Goal: Task Accomplishment & Management: Manage account settings

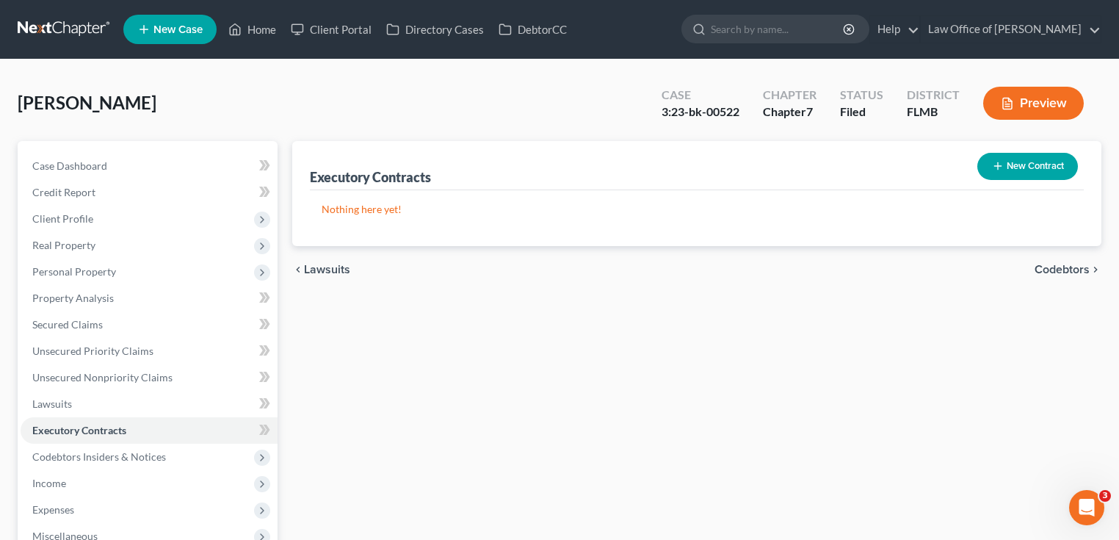
click at [65, 26] on link at bounding box center [65, 29] width 94 height 26
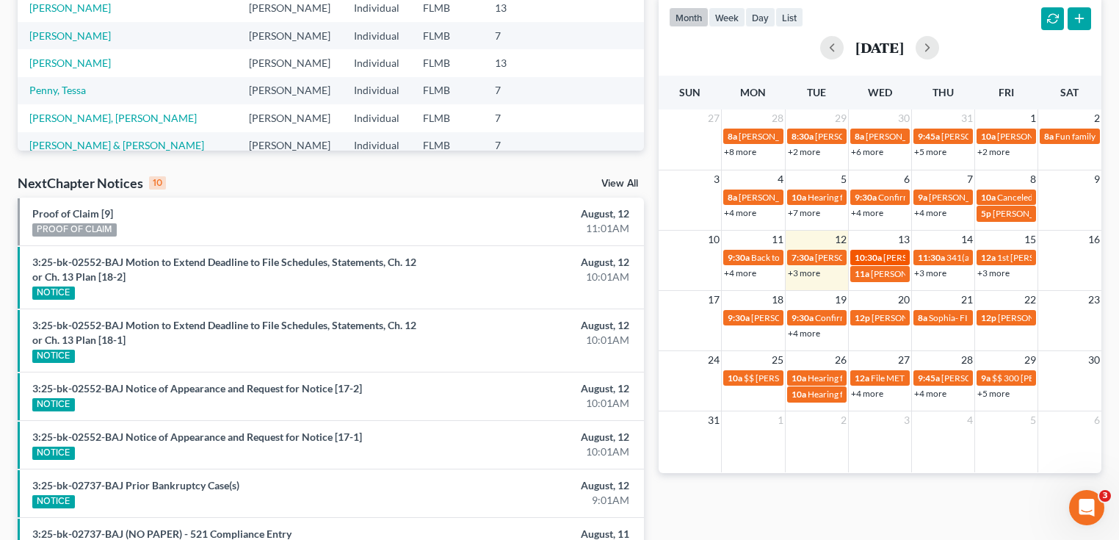
click at [867, 255] on span "10:30a" at bounding box center [867, 257] width 27 height 11
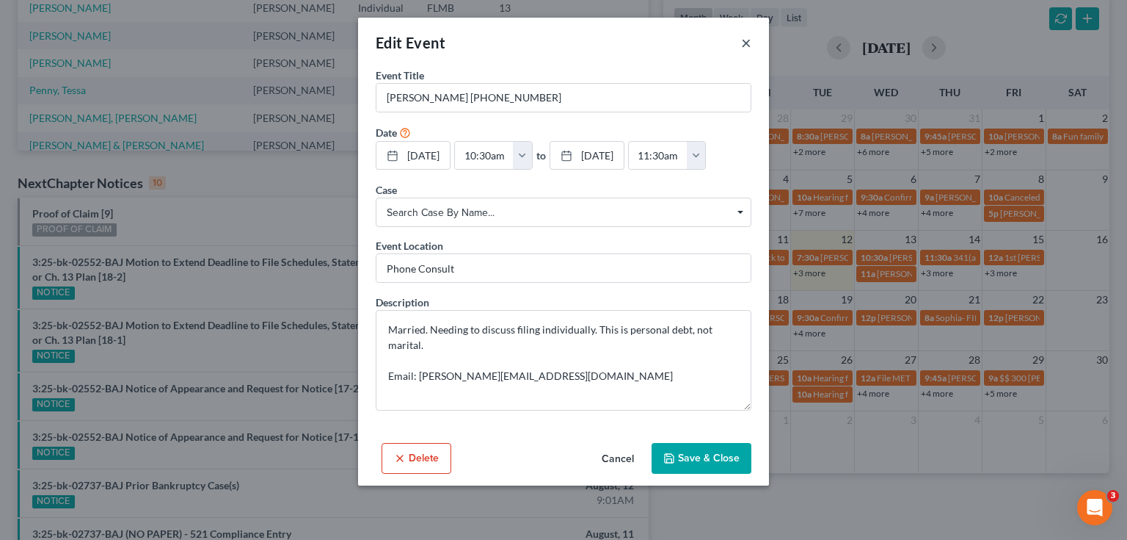
click at [749, 43] on button "×" at bounding box center [746, 43] width 10 height 18
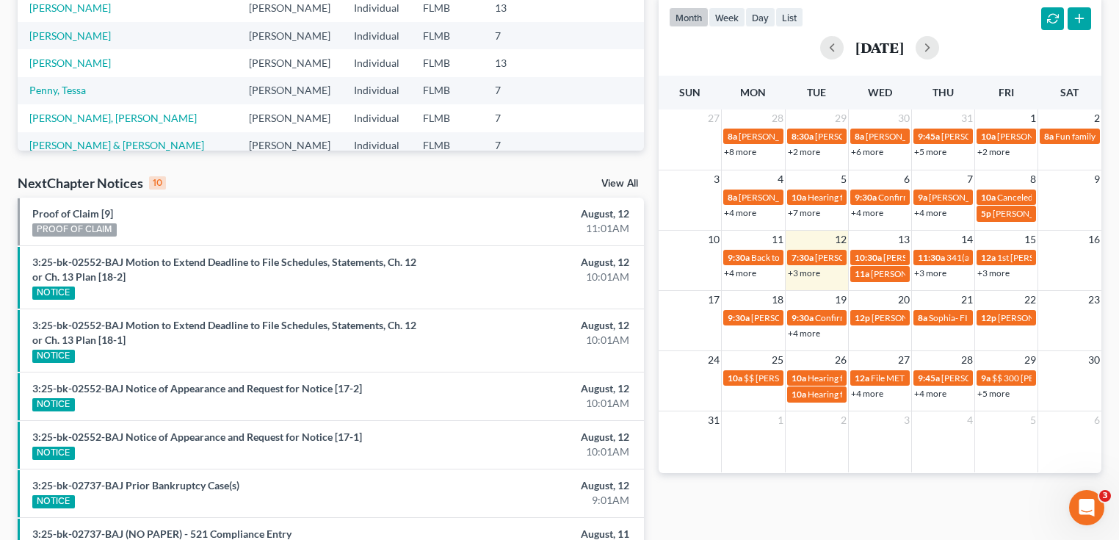
click at [931, 270] on link "+3 more" at bounding box center [930, 272] width 32 height 11
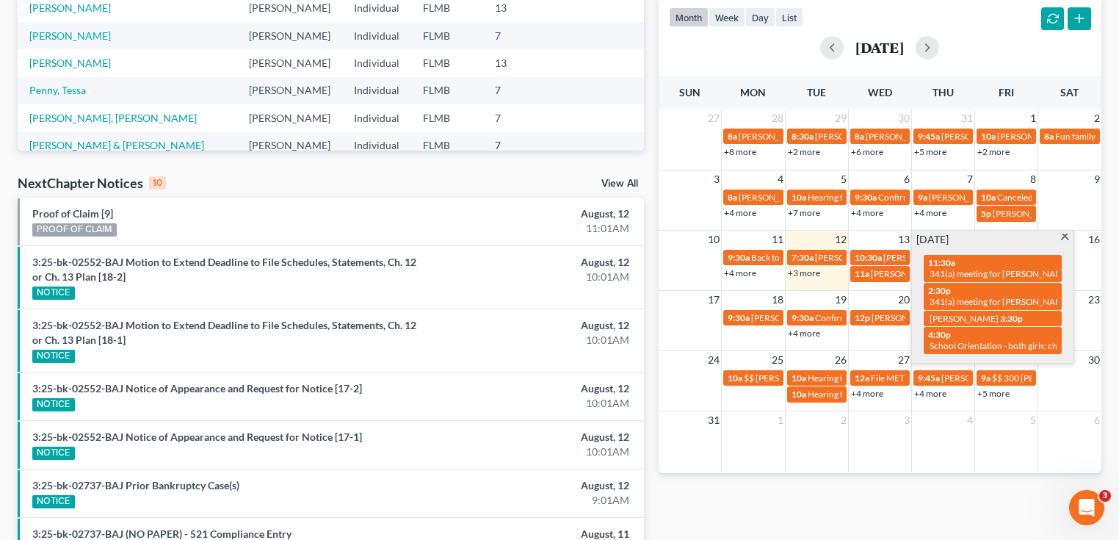
click at [813, 271] on link "+3 more" at bounding box center [804, 272] width 32 height 11
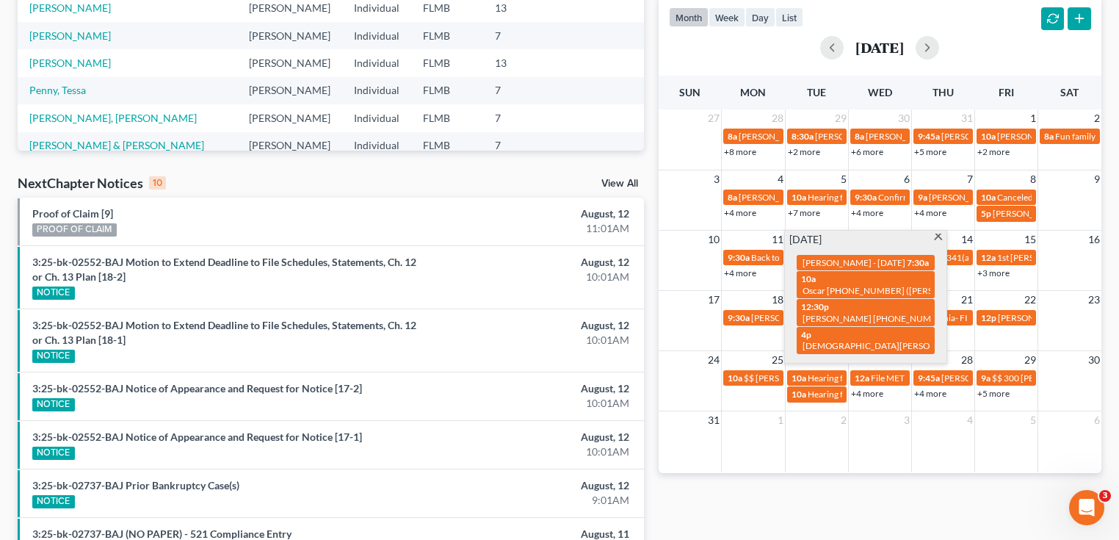
click at [818, 483] on div "Monthly Progress Bankruptcy Bankruptcy [DATE] [DATE] [DATE] [DATE] [DATE] [DATE…" at bounding box center [879, 267] width 457 height 994
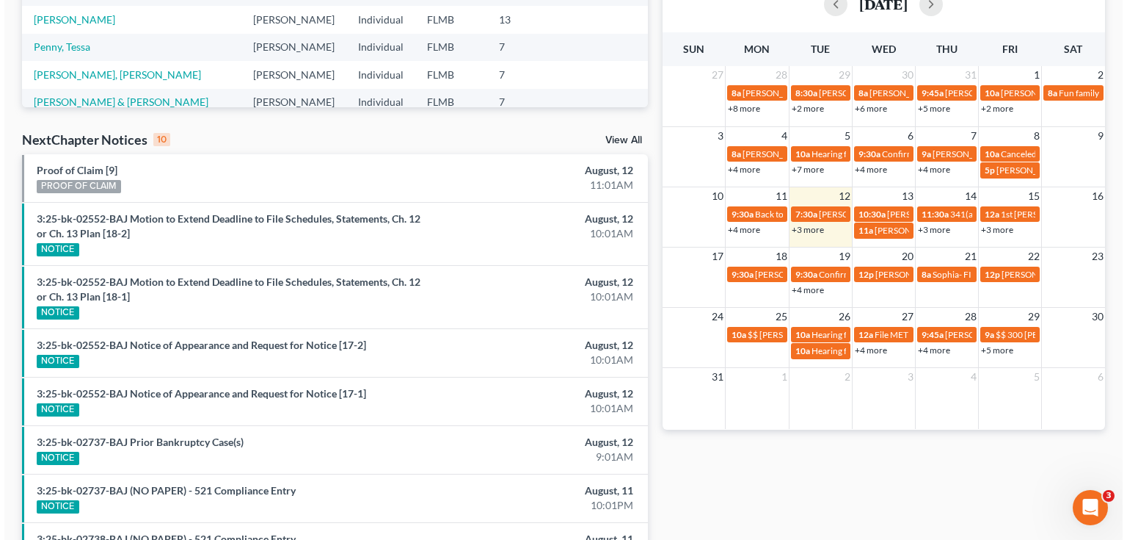
scroll to position [352, 0]
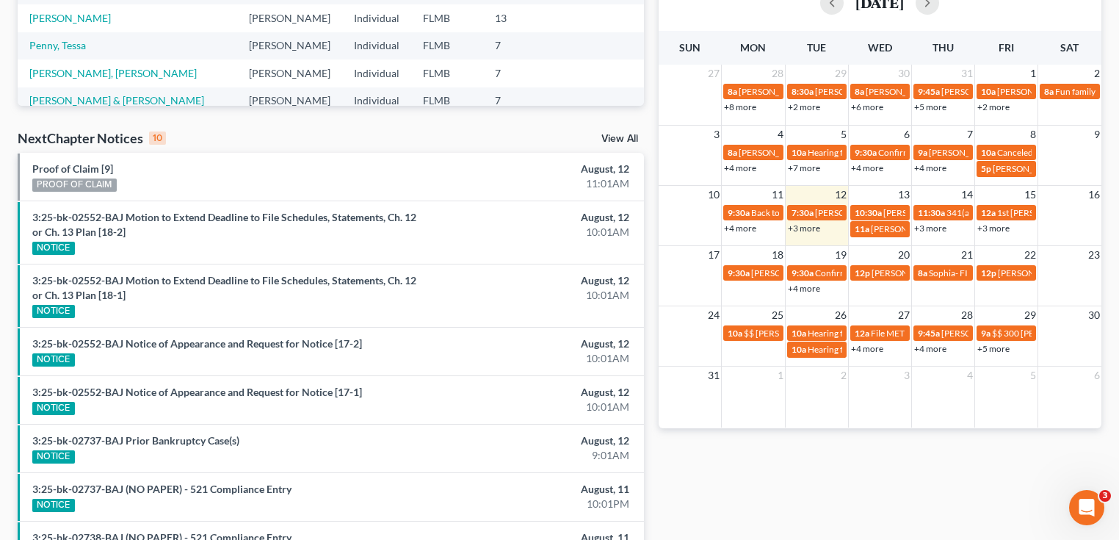
click at [798, 228] on link "+3 more" at bounding box center [804, 227] width 32 height 11
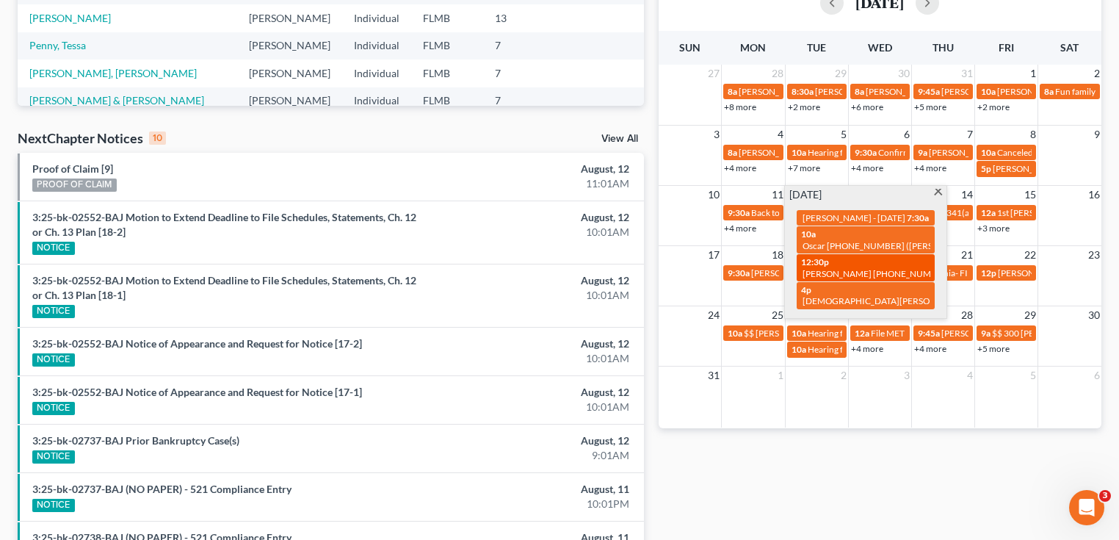
click at [840, 276] on div "12:30p [PERSON_NAME] [PHONE_NUMBER]" at bounding box center [865, 267] width 129 height 23
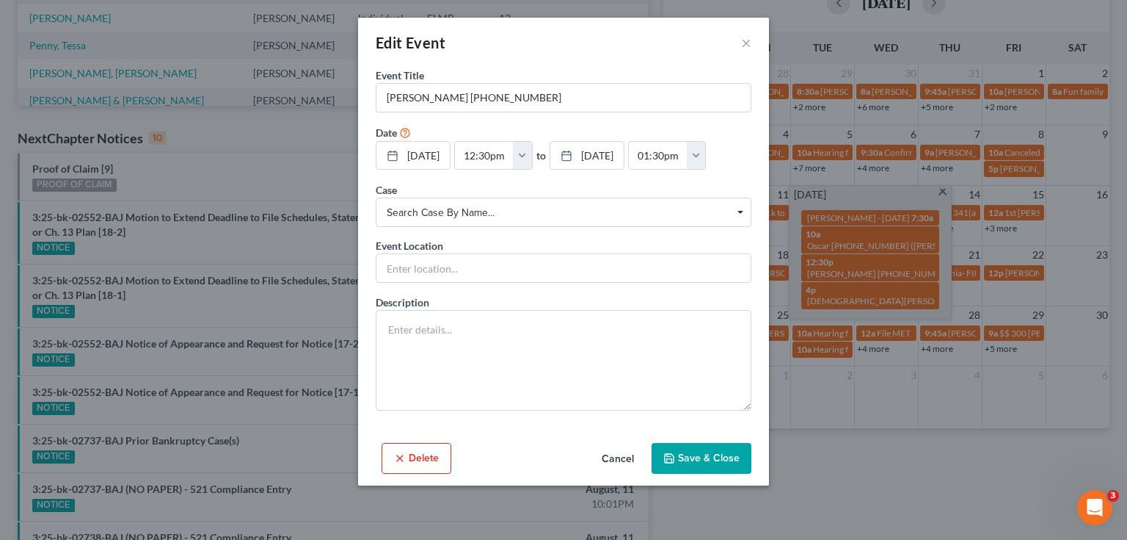
click at [883, 454] on div "Edit Event × Event Title * [PERSON_NAME] [PHONE_NUMBER] Date [DATE] close Date …" at bounding box center [563, 270] width 1127 height 540
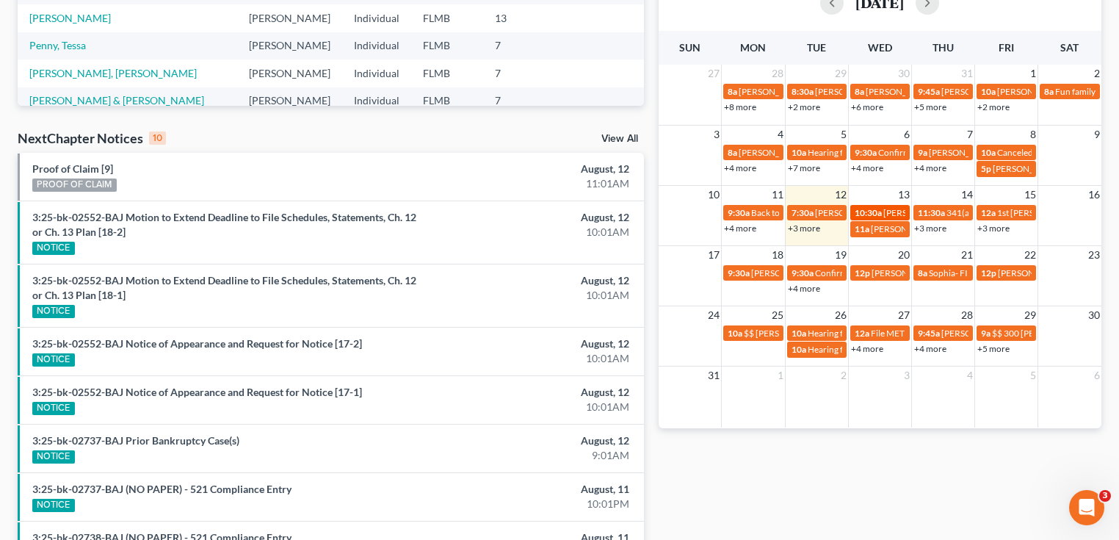
click at [876, 211] on span "10:30a" at bounding box center [867, 212] width 27 height 11
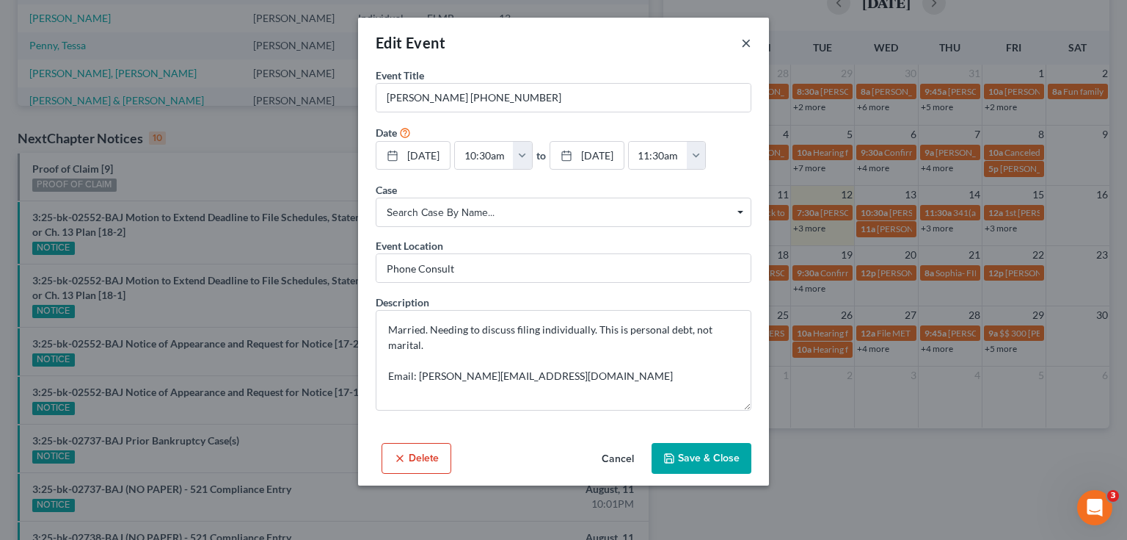
click at [742, 44] on button "×" at bounding box center [746, 43] width 10 height 18
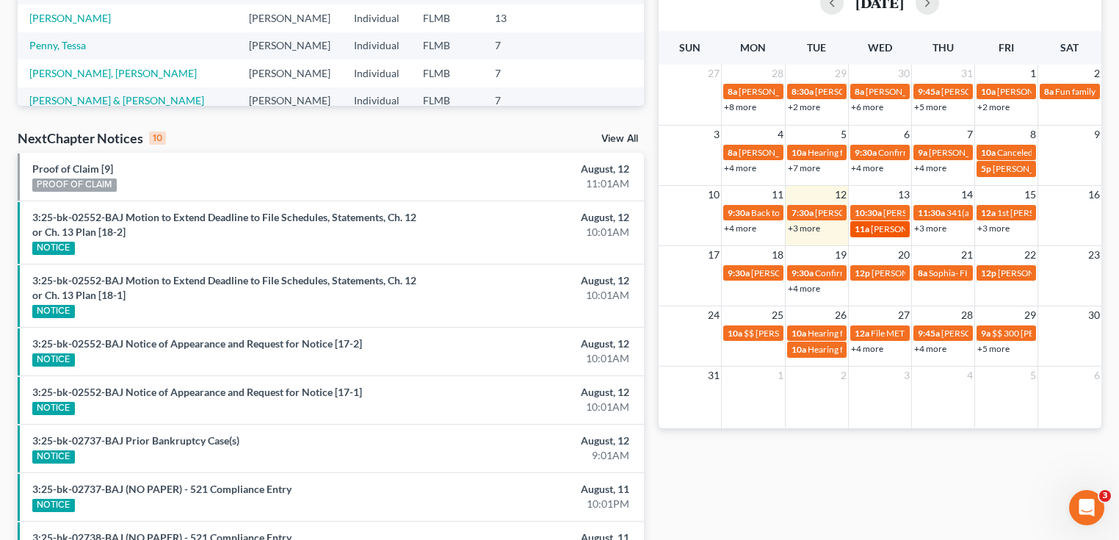
click at [868, 228] on div "11a [PERSON_NAME] [PHONE_NUMBER]" at bounding box center [879, 228] width 51 height 11
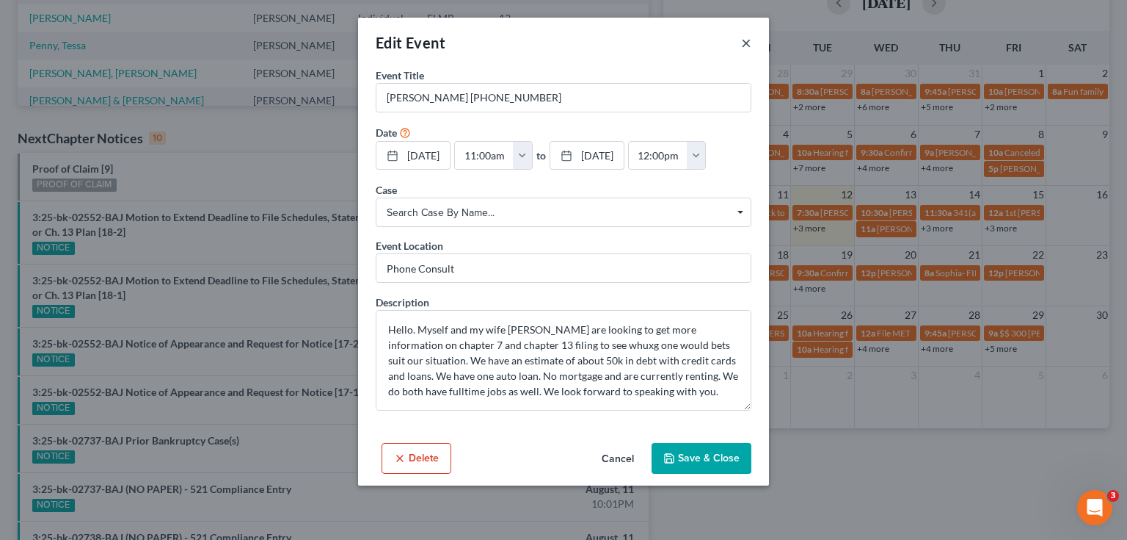
click at [744, 43] on button "×" at bounding box center [746, 43] width 10 height 18
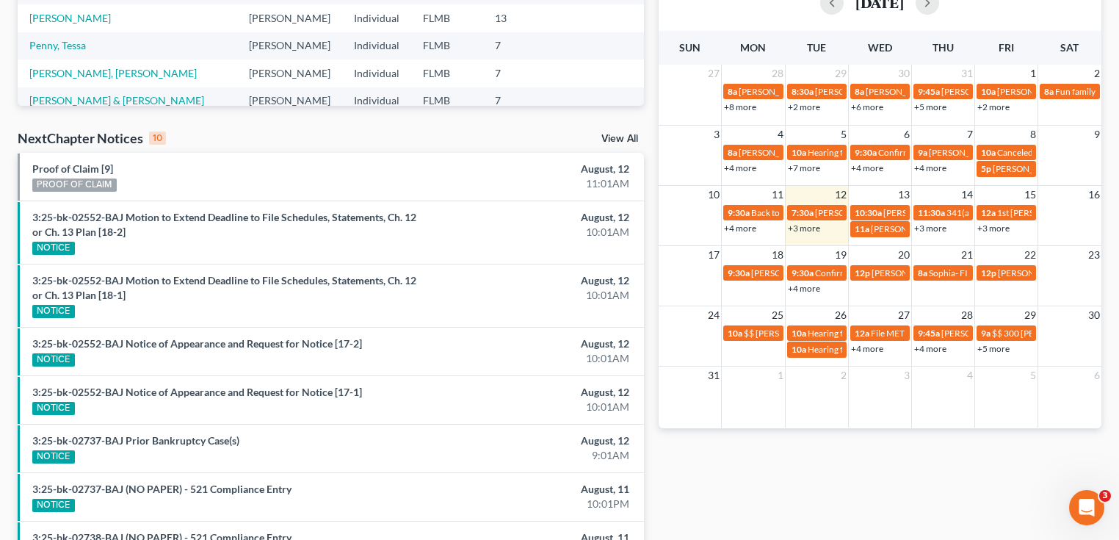
click at [804, 230] on link "+3 more" at bounding box center [804, 227] width 32 height 11
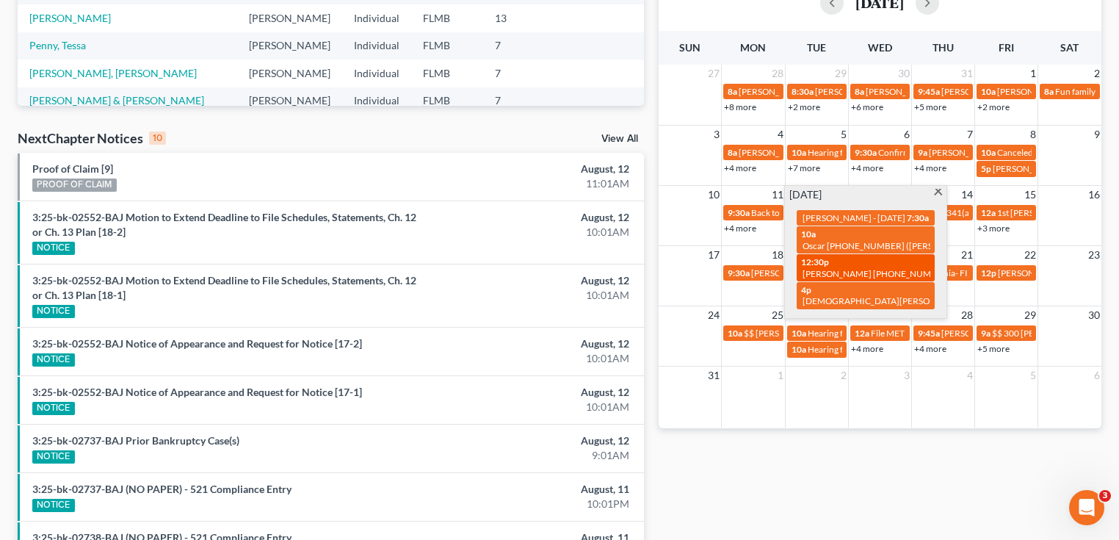
click at [835, 275] on div "12:30p [PERSON_NAME] [PHONE_NUMBER]" at bounding box center [865, 267] width 129 height 23
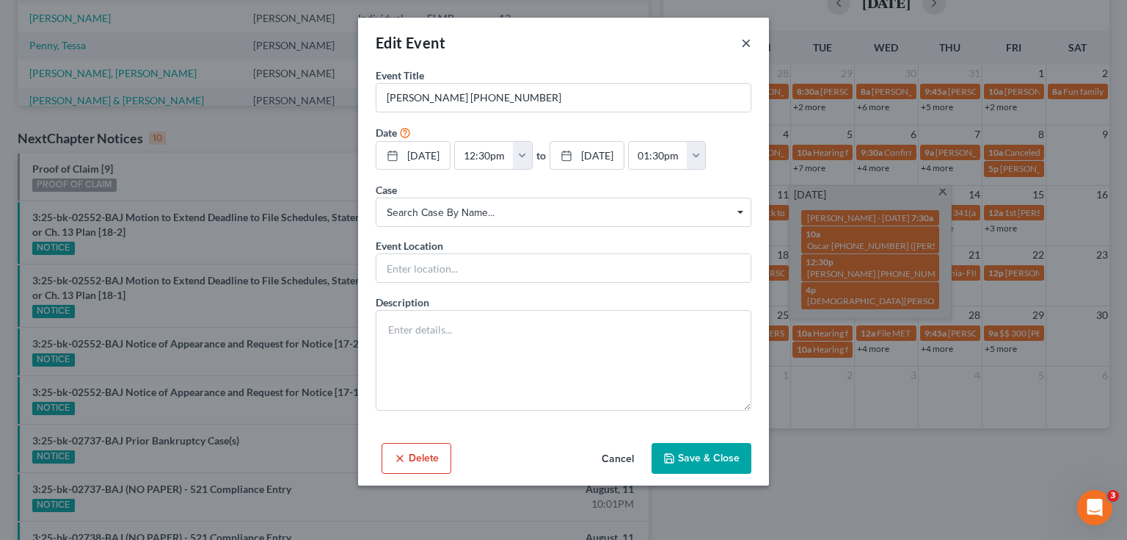
click at [747, 44] on button "×" at bounding box center [746, 43] width 10 height 18
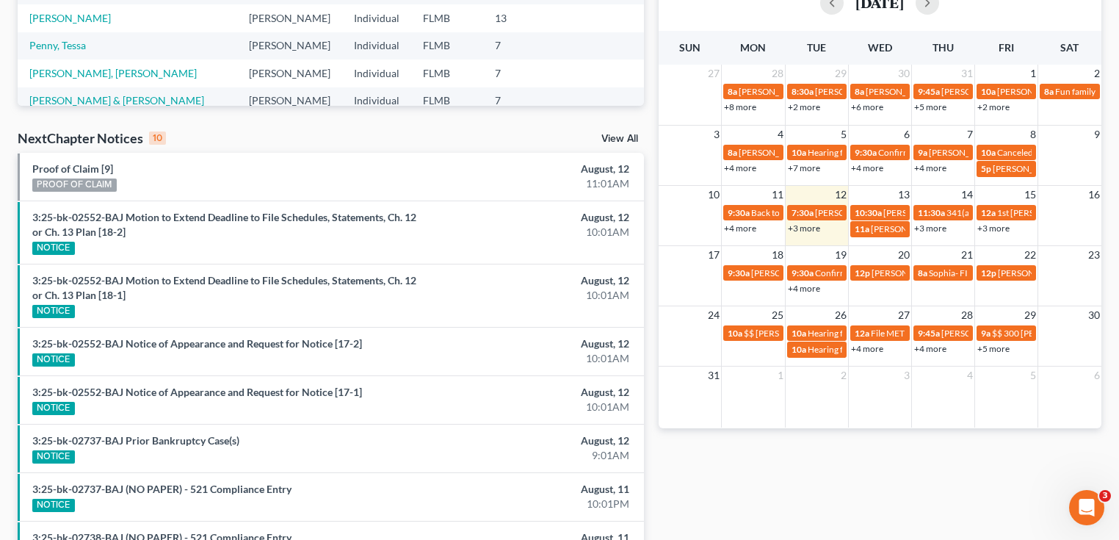
click at [844, 493] on div "Monthly Progress Bankruptcy Bankruptcy [DATE] [DATE] [DATE] [DATE] [DATE] [DATE…" at bounding box center [879, 222] width 457 height 994
click at [749, 315] on td "25" at bounding box center [753, 314] width 63 height 18
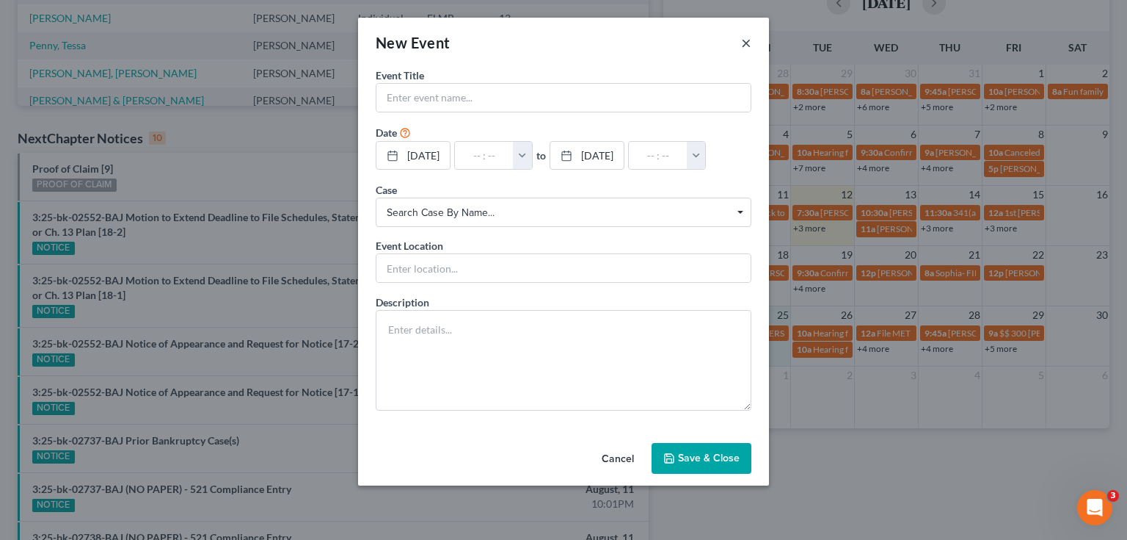
click at [741, 44] on div "New Event ×" at bounding box center [563, 43] width 411 height 50
click at [744, 44] on button "×" at bounding box center [746, 43] width 10 height 18
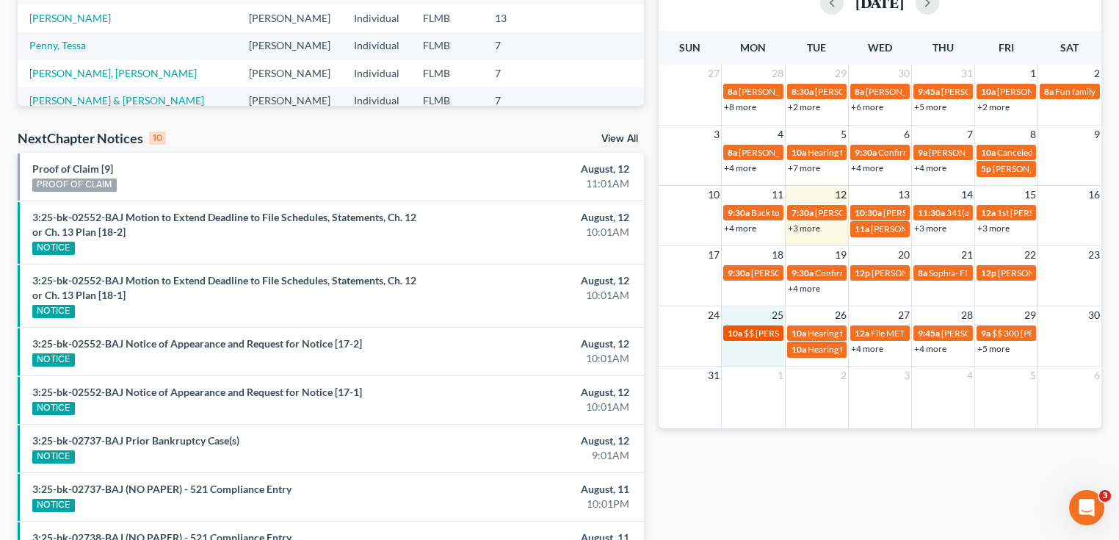
click at [758, 335] on span "$$ [PERSON_NAME] $400" at bounding box center [795, 332] width 103 height 11
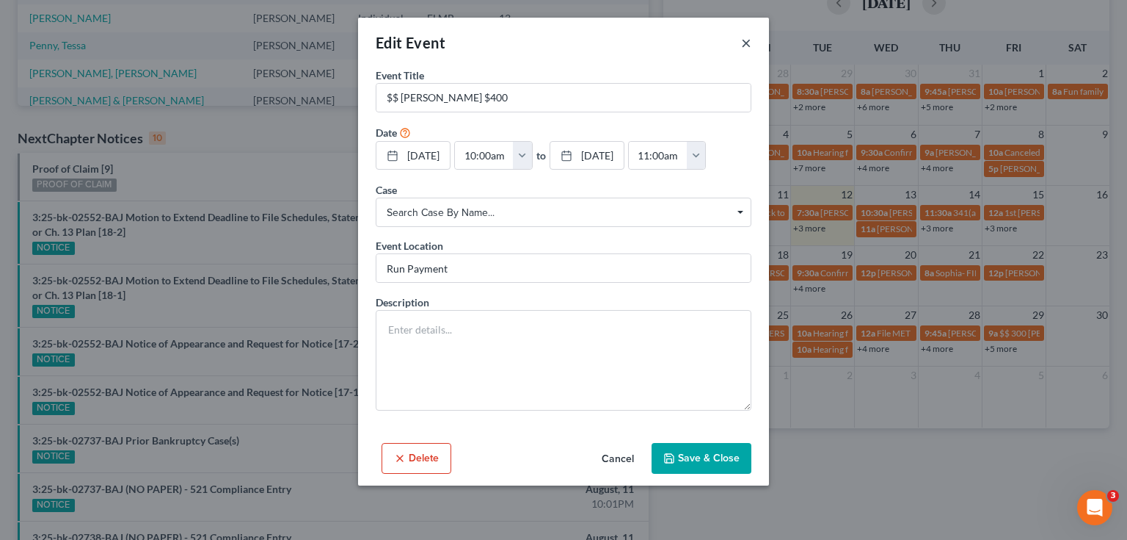
click at [749, 47] on button "×" at bounding box center [746, 43] width 10 height 18
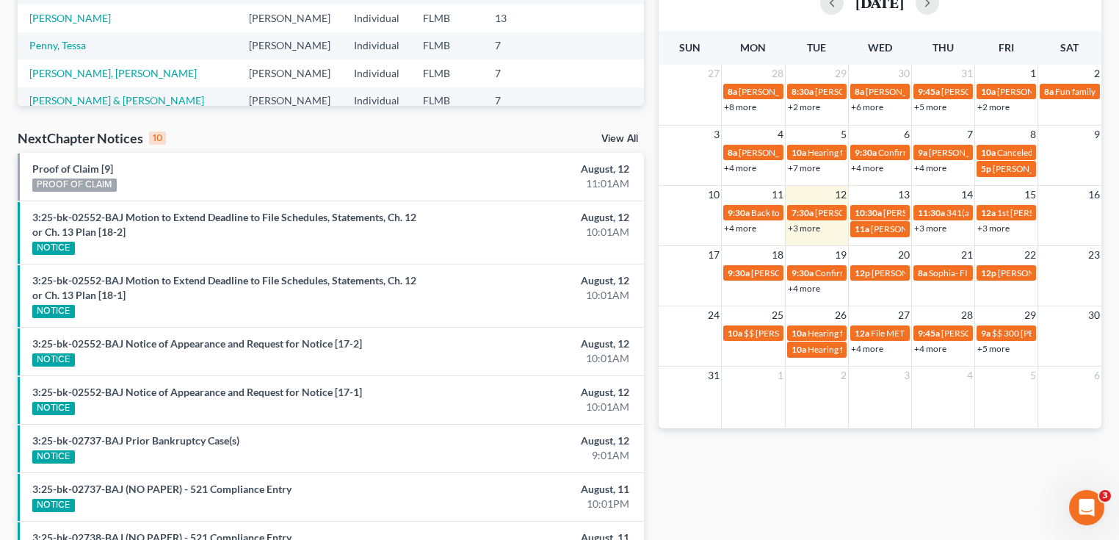
click at [749, 356] on td "10a $$ [PERSON_NAME] $400" at bounding box center [753, 341] width 63 height 34
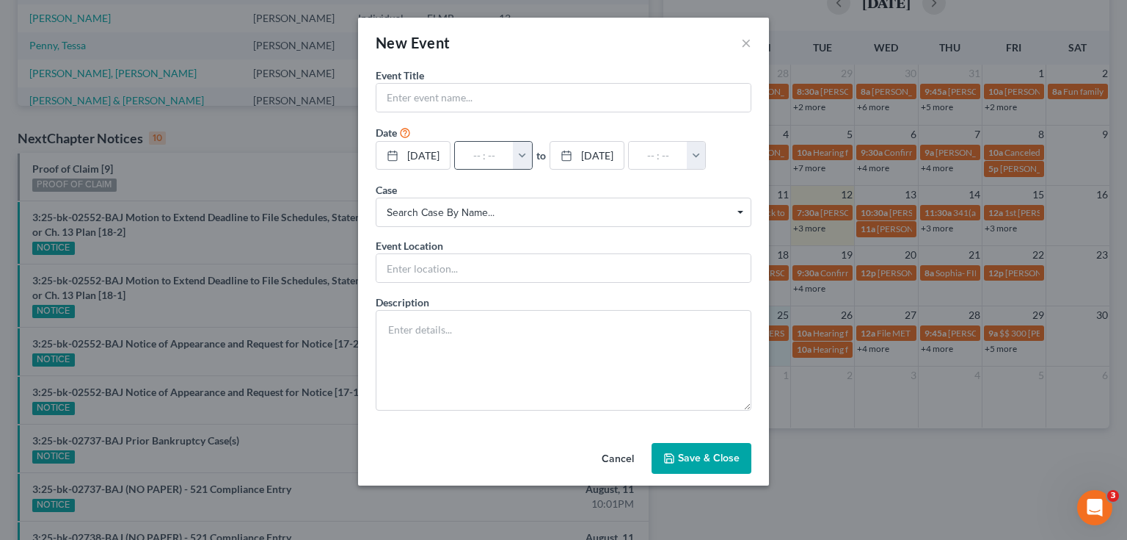
click at [532, 151] on button "button" at bounding box center [522, 156] width 19 height 28
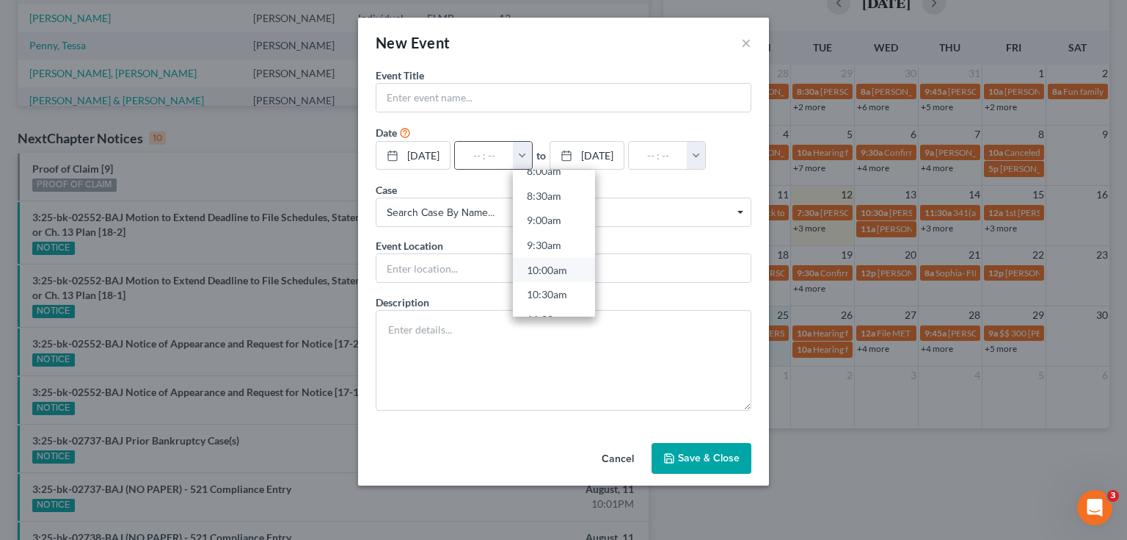
click at [565, 264] on link "10:00am" at bounding box center [554, 270] width 82 height 25
type input "10:00am"
type input "11:00am"
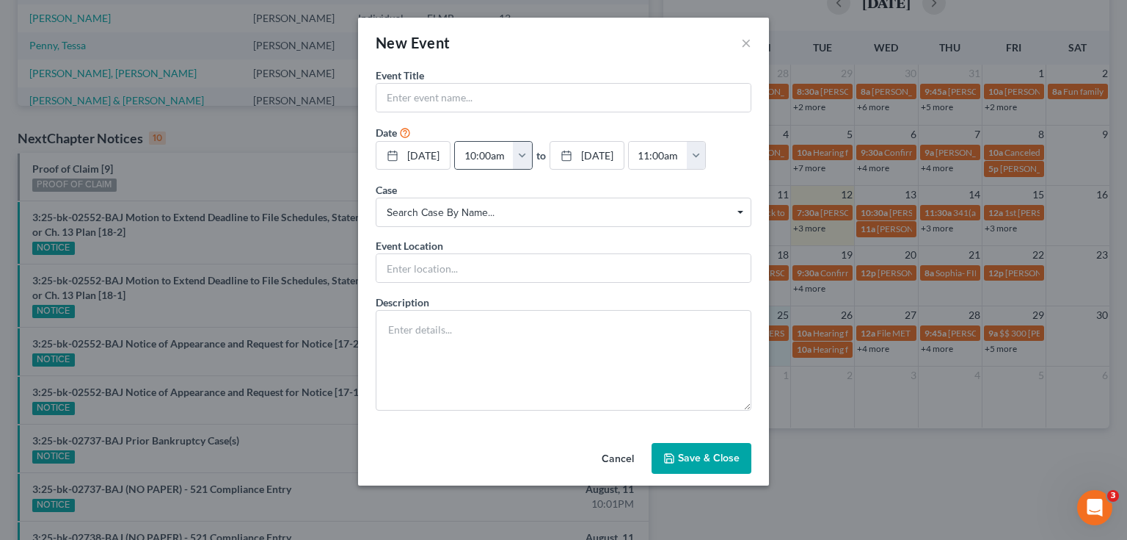
click at [532, 159] on button "button" at bounding box center [522, 156] width 19 height 28
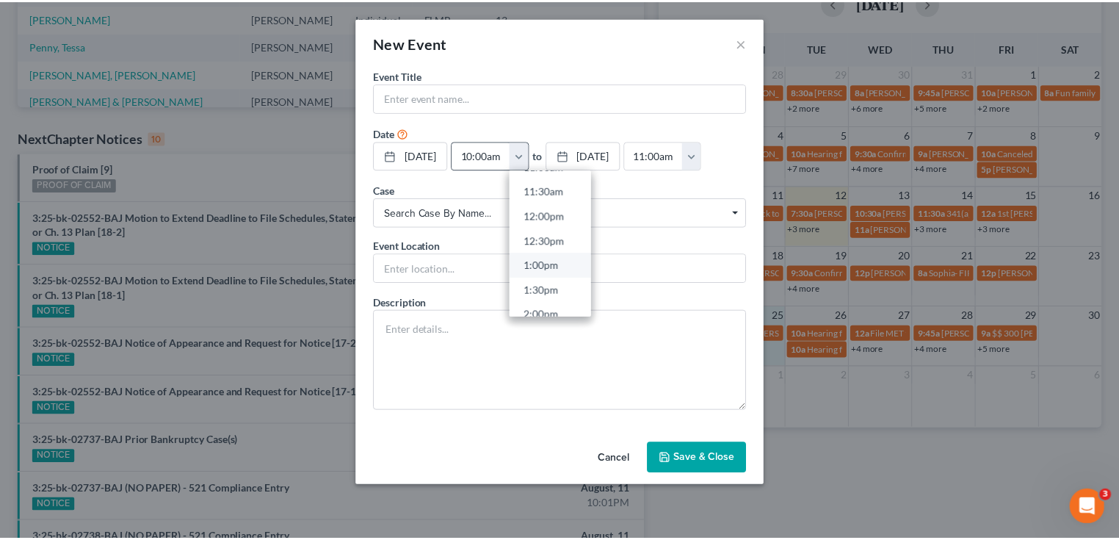
scroll to position [587, 0]
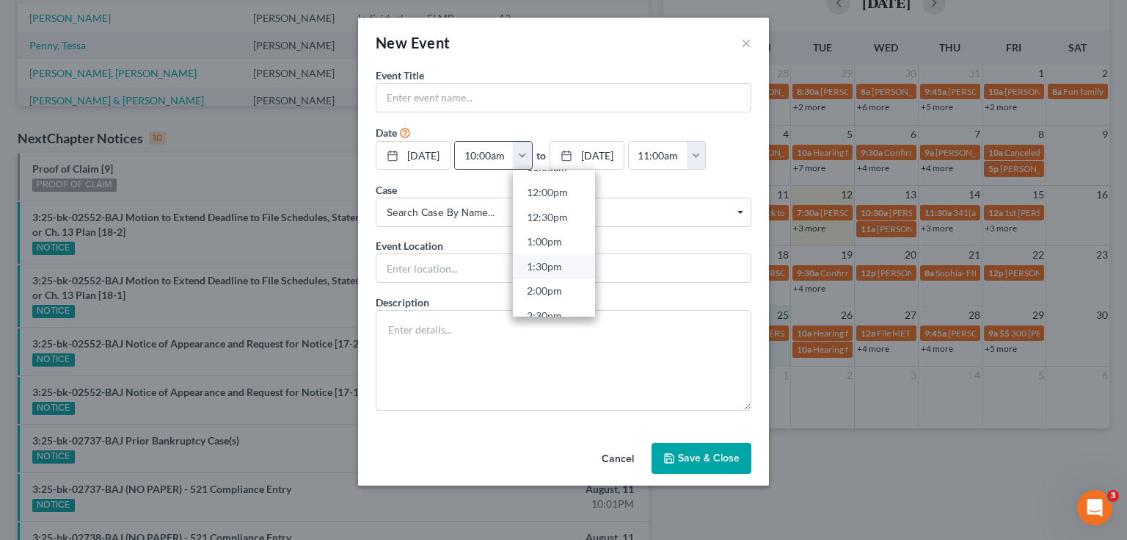
click at [564, 265] on link "1:30pm" at bounding box center [554, 266] width 82 height 25
type input "1:30pm"
type input "02:30pm"
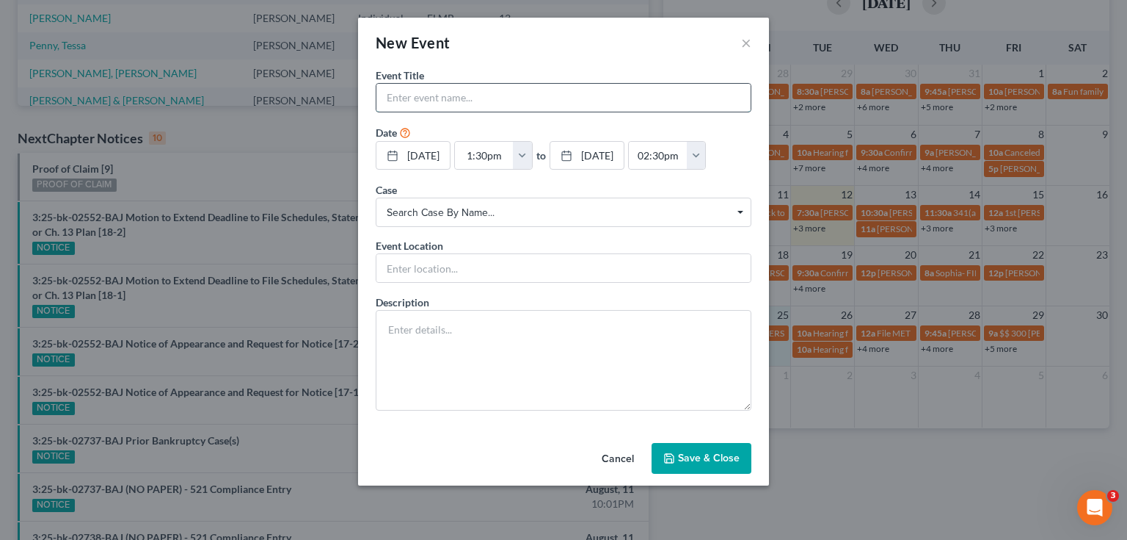
click at [451, 101] on input "text" at bounding box center [564, 98] width 374 height 28
type input "[PERSON_NAME] [EMAIL_ADDRESS][DOMAIN_NAME]"
click at [741, 469] on button "Save & Close" at bounding box center [702, 458] width 100 height 31
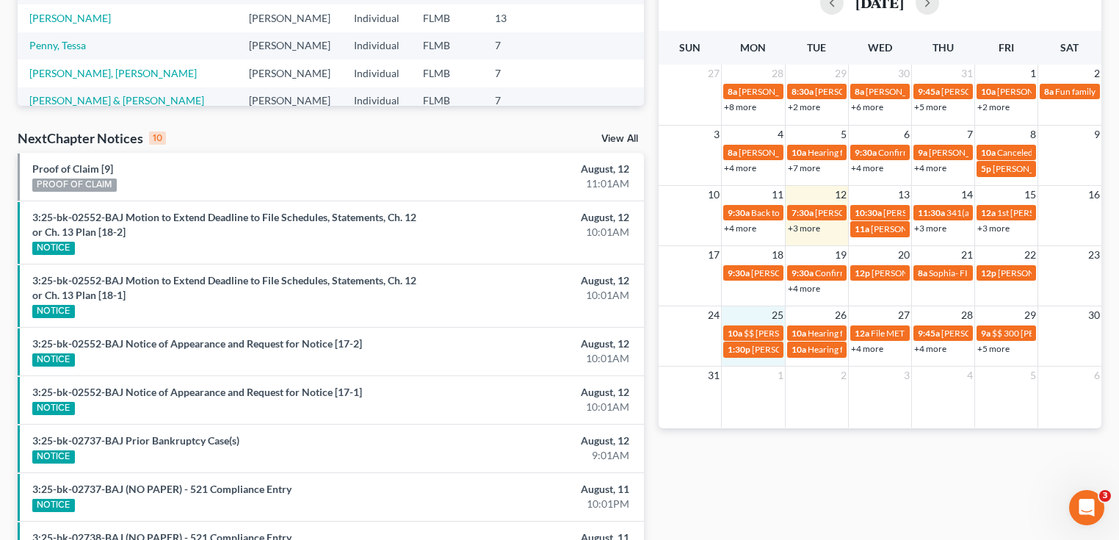
click at [799, 226] on link "+3 more" at bounding box center [804, 227] width 32 height 11
